Goal: Information Seeking & Learning: Learn about a topic

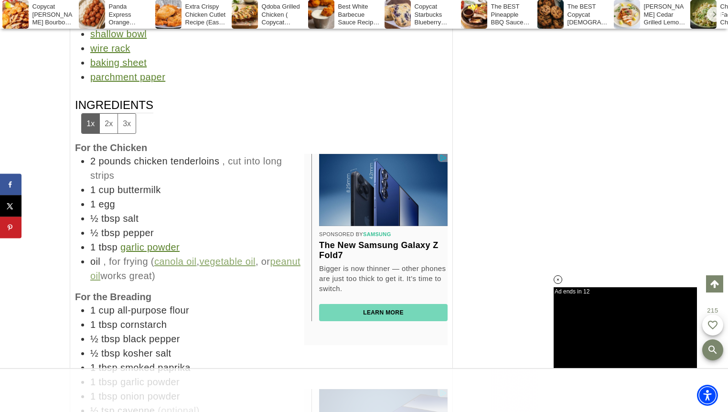
click at [428, 44] on div "wire rack" at bounding box center [268, 48] width 357 height 14
